Goal: Task Accomplishment & Management: Use online tool/utility

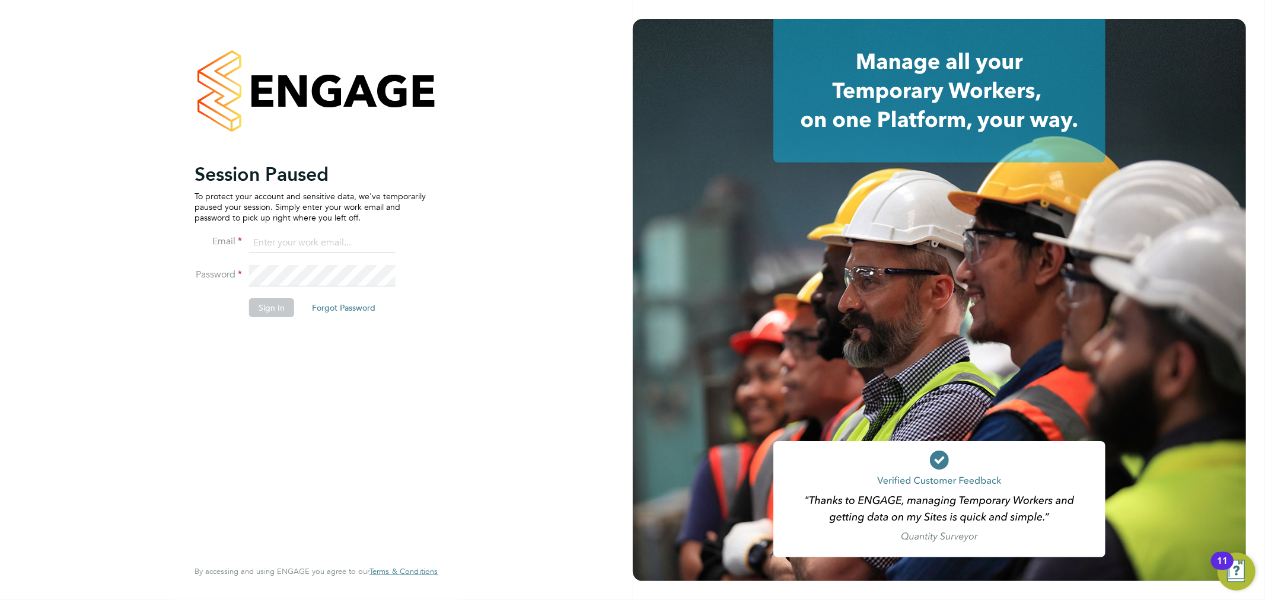
type input "[PERSON_NAME][EMAIL_ADDRESS][PERSON_NAME][DOMAIN_NAME]"
click at [260, 300] on button "Sign In" at bounding box center [271, 307] width 45 height 19
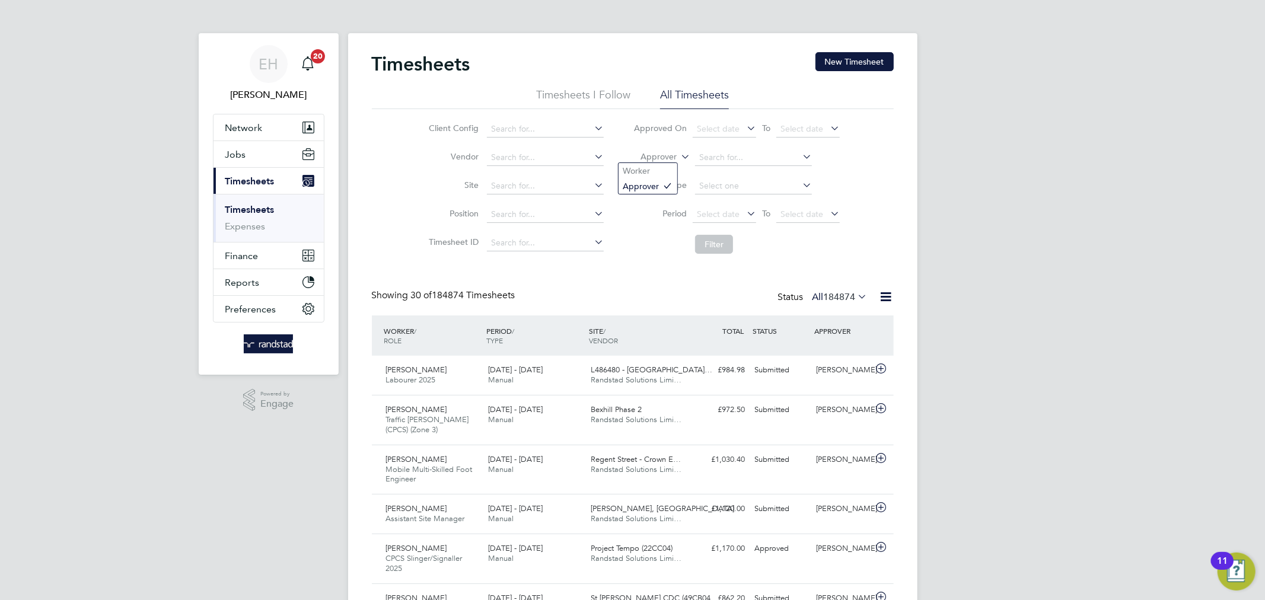
click at [678, 152] on icon at bounding box center [678, 153] width 0 height 11
click at [665, 171] on li "Worker" at bounding box center [647, 170] width 59 height 15
click at [711, 157] on input at bounding box center [753, 157] width 117 height 17
click at [748, 178] on li "Malg orzata Szyszkiewicz" at bounding box center [755, 174] width 123 height 16
type input "Malgorzata Szyszkiewicz"
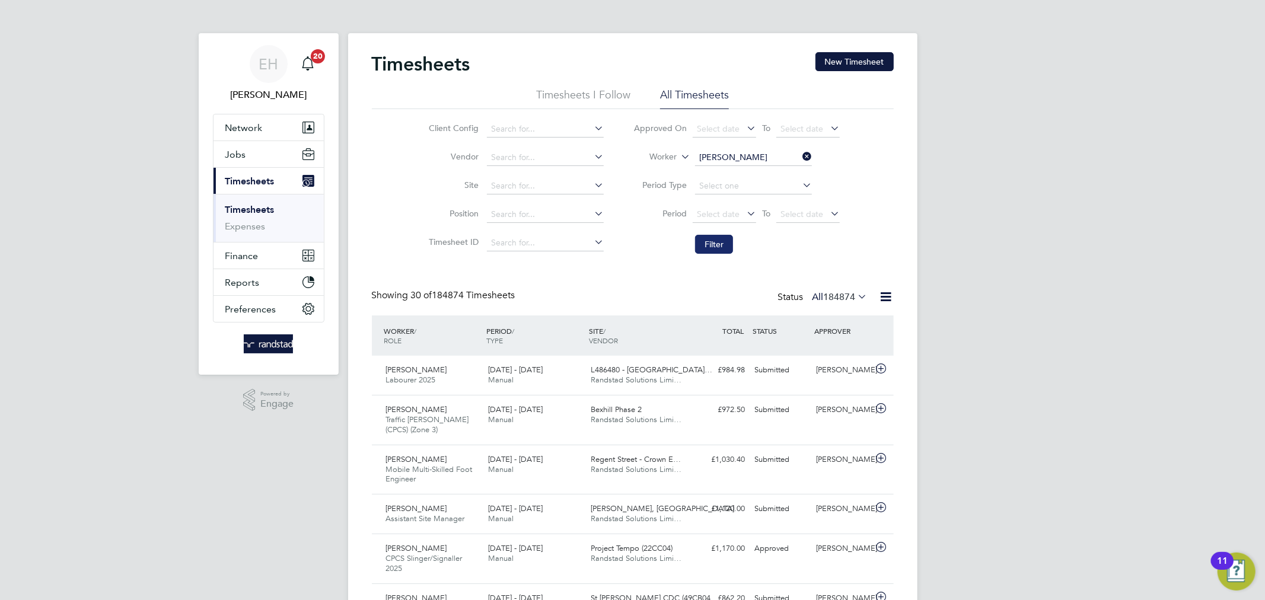
click at [717, 245] on button "Filter" at bounding box center [714, 244] width 38 height 19
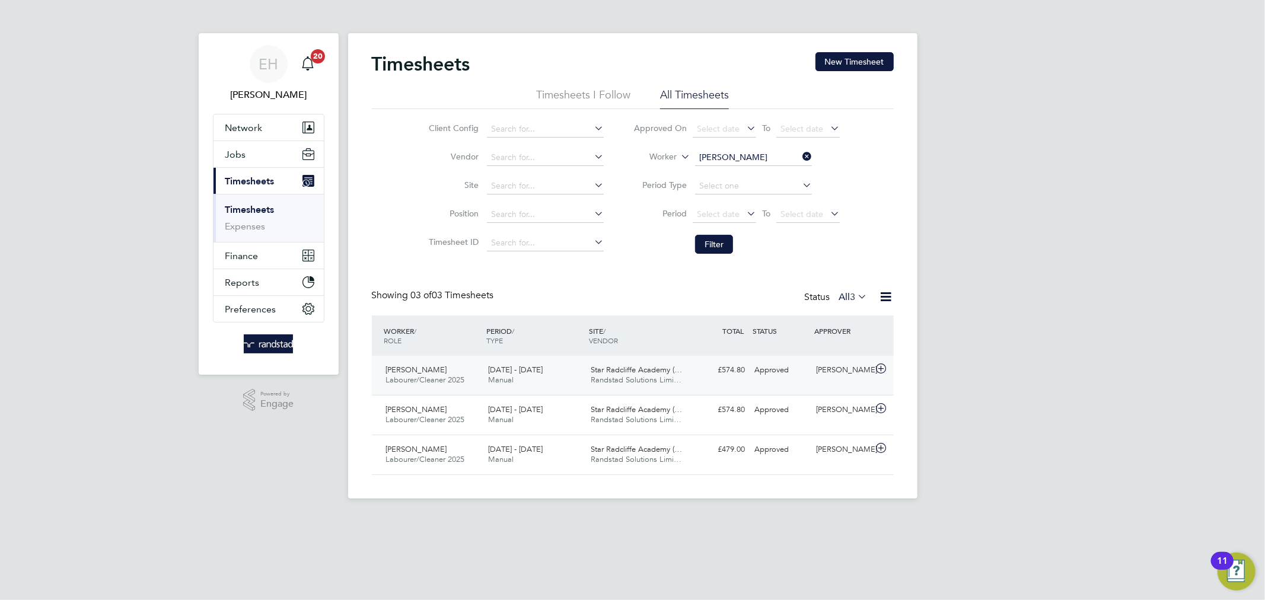
click at [714, 378] on div "£574.80 Approved" at bounding box center [719, 370] width 62 height 20
